Goal: Information Seeking & Learning: Learn about a topic

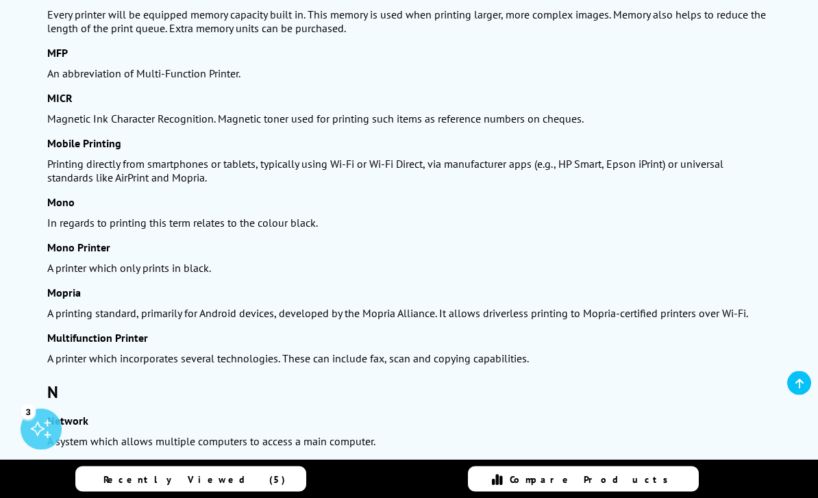
scroll to position [4901, 0]
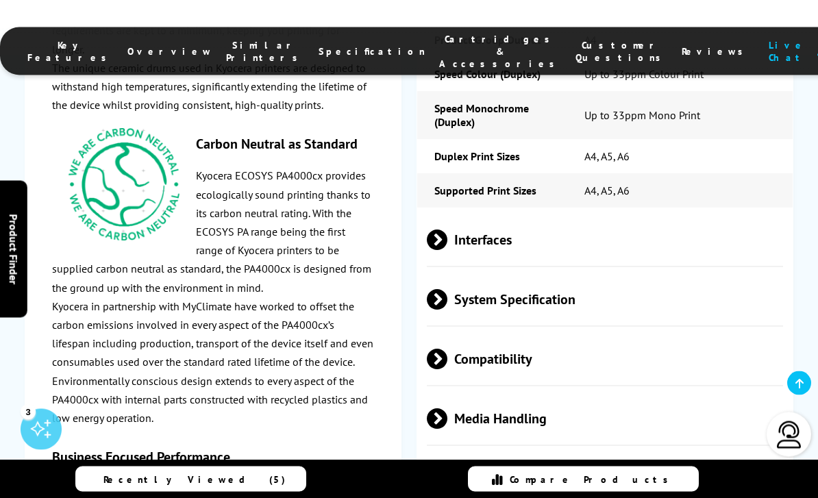
scroll to position [2593, 0]
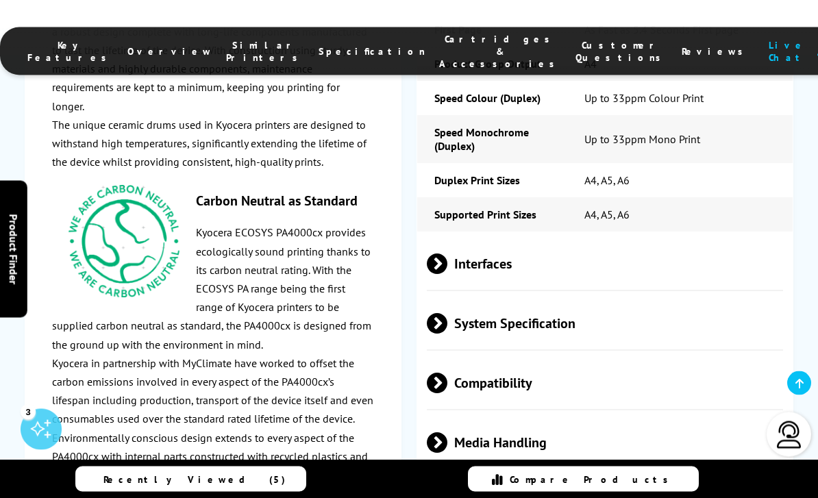
click at [724, 478] on span "Barcodes & Labels" at bounding box center [605, 503] width 357 height 51
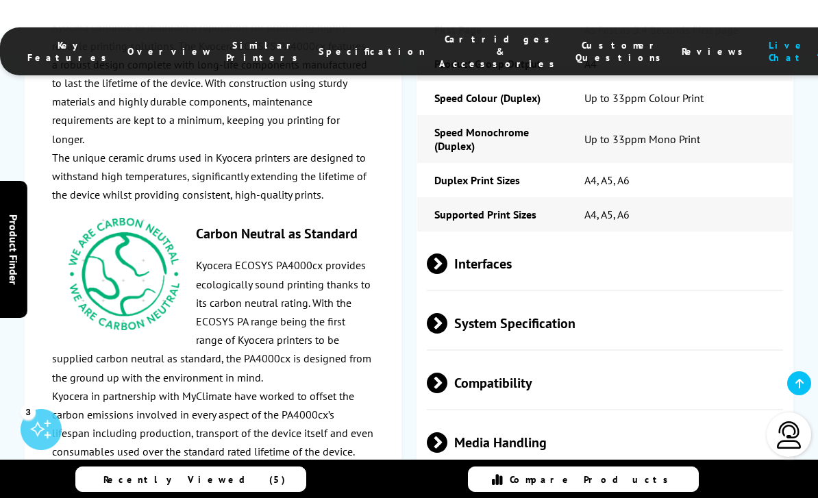
click at [733, 417] on span "Media Handling" at bounding box center [605, 442] width 357 height 51
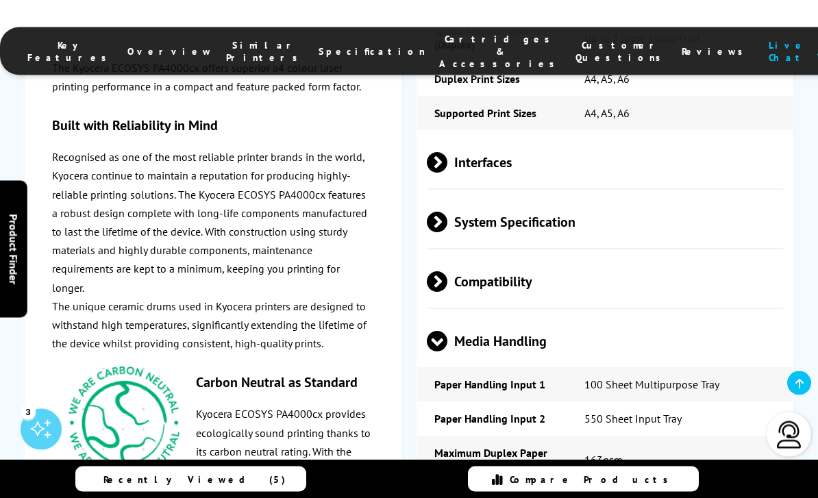
scroll to position [2671, 0]
click at [768, 256] on span "Compatibility" at bounding box center [605, 281] width 357 height 51
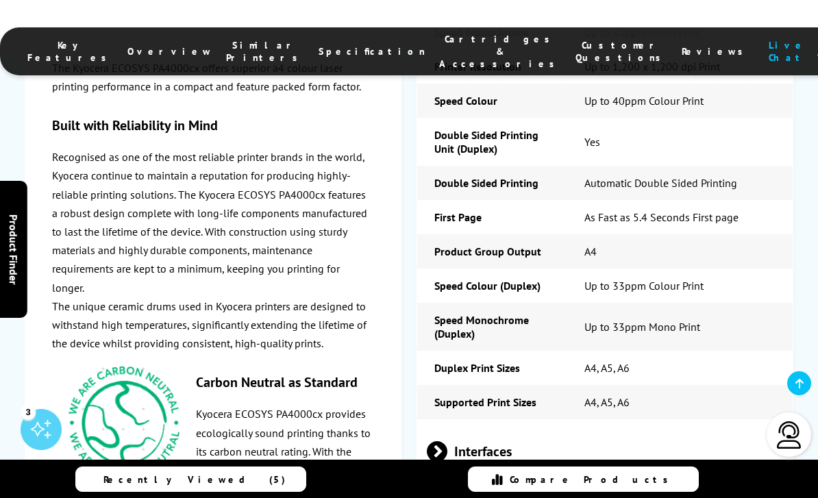
scroll to position [2368, 0]
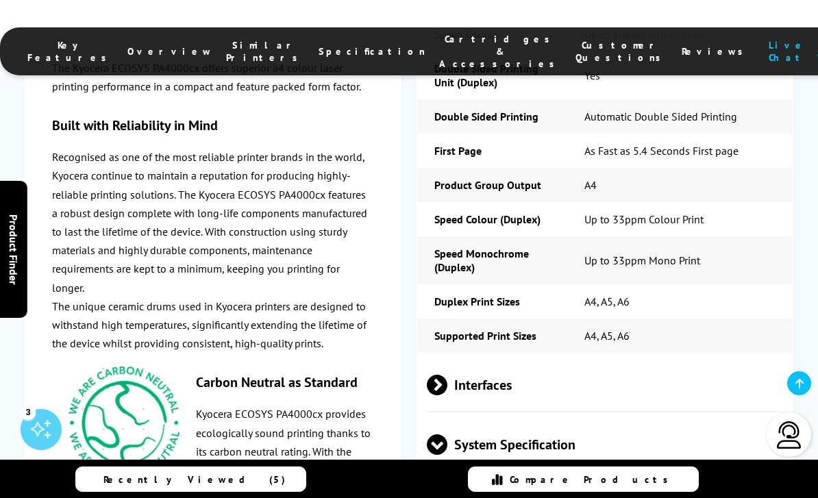
scroll to position [2399, 0]
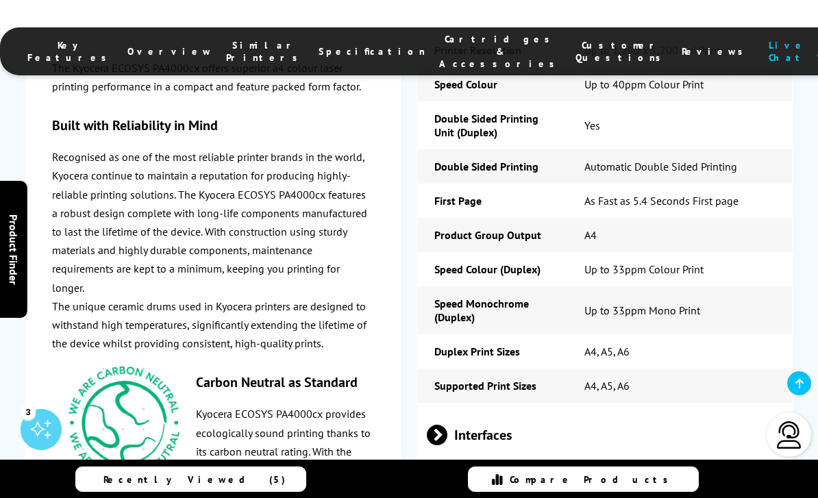
click at [730, 410] on span "Interfaces" at bounding box center [605, 435] width 357 height 51
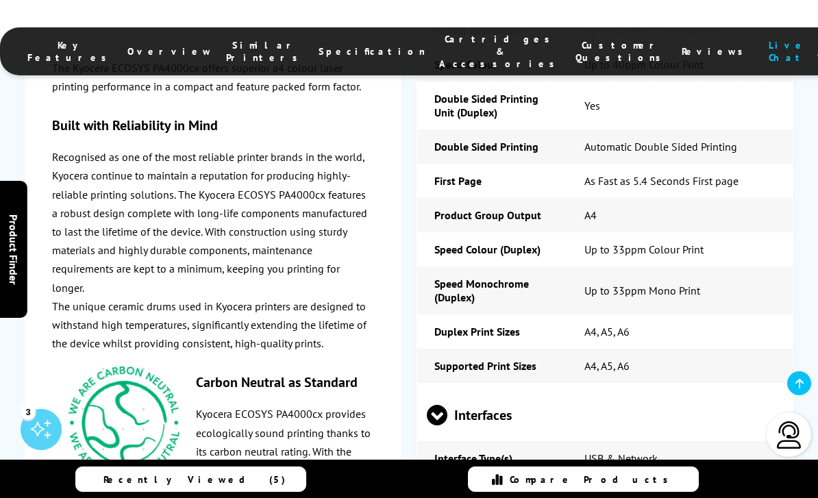
scroll to position [2430, 0]
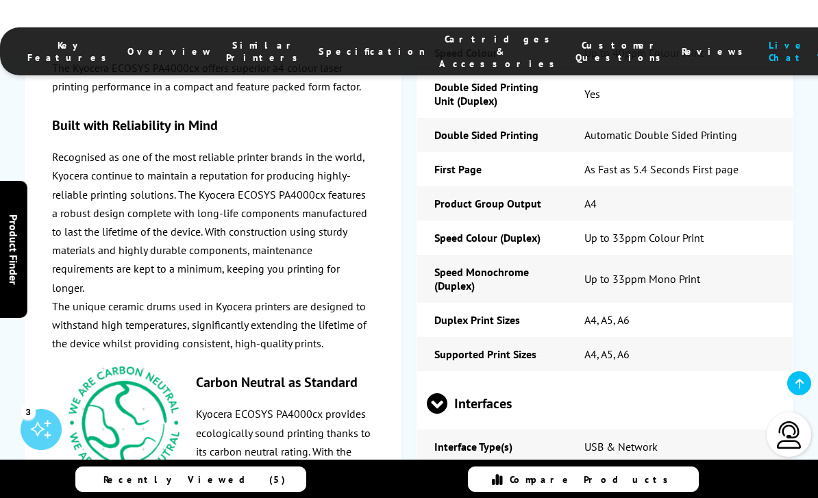
click at [733, 378] on span "Interfaces" at bounding box center [605, 403] width 357 height 51
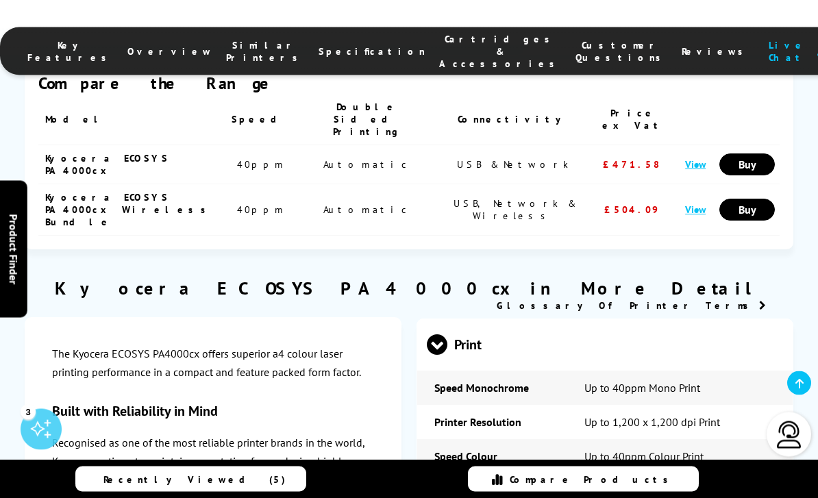
scroll to position [2026, 0]
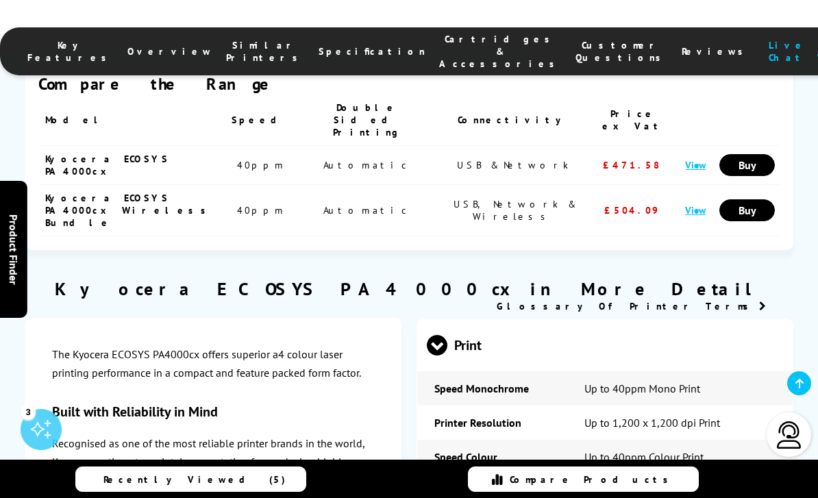
click at [697, 320] on span "Print" at bounding box center [605, 345] width 357 height 51
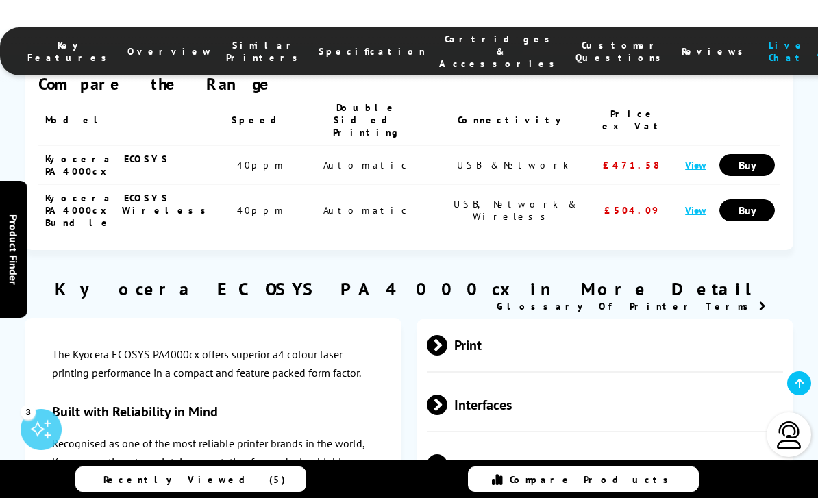
click at [686, 439] on span "System Specification" at bounding box center [605, 464] width 357 height 51
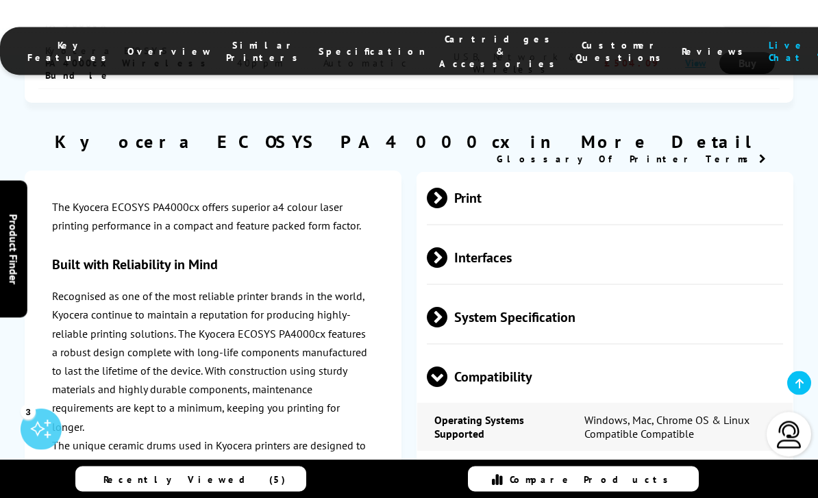
click at [732, 352] on span "Compatibility" at bounding box center [605, 377] width 357 height 51
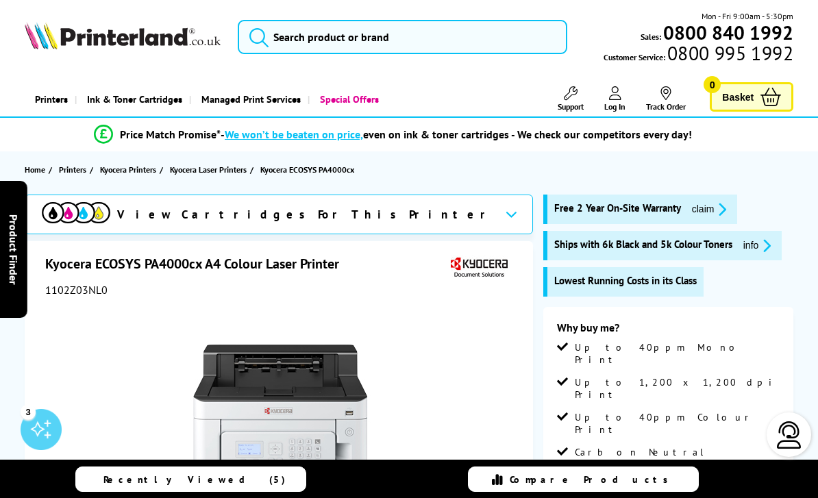
scroll to position [0, 0]
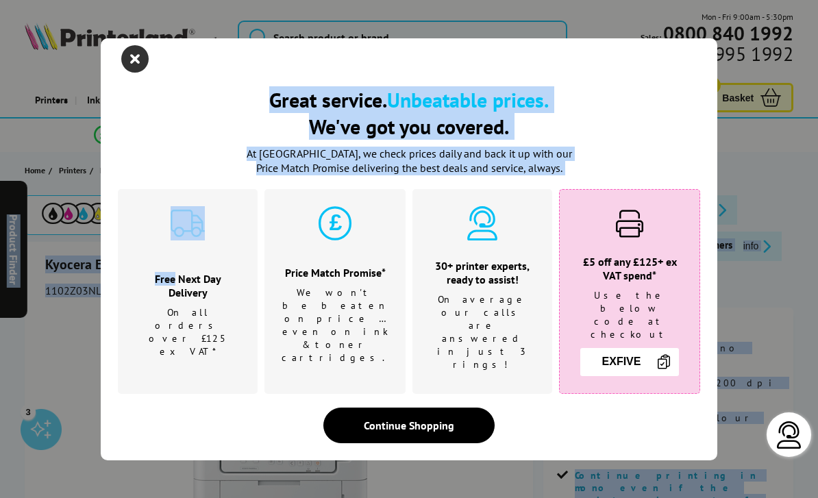
click at [134, 73] on icon "close modal" at bounding box center [134, 58] width 27 height 27
